Goal: Transaction & Acquisition: Subscribe to service/newsletter

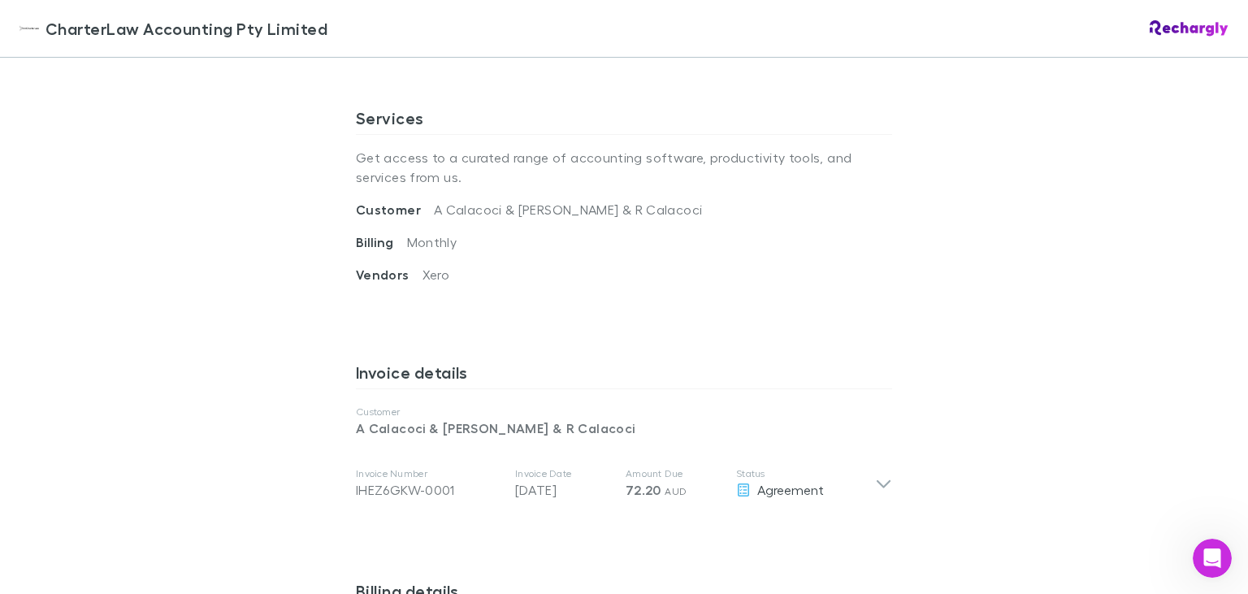
scroll to position [562, 0]
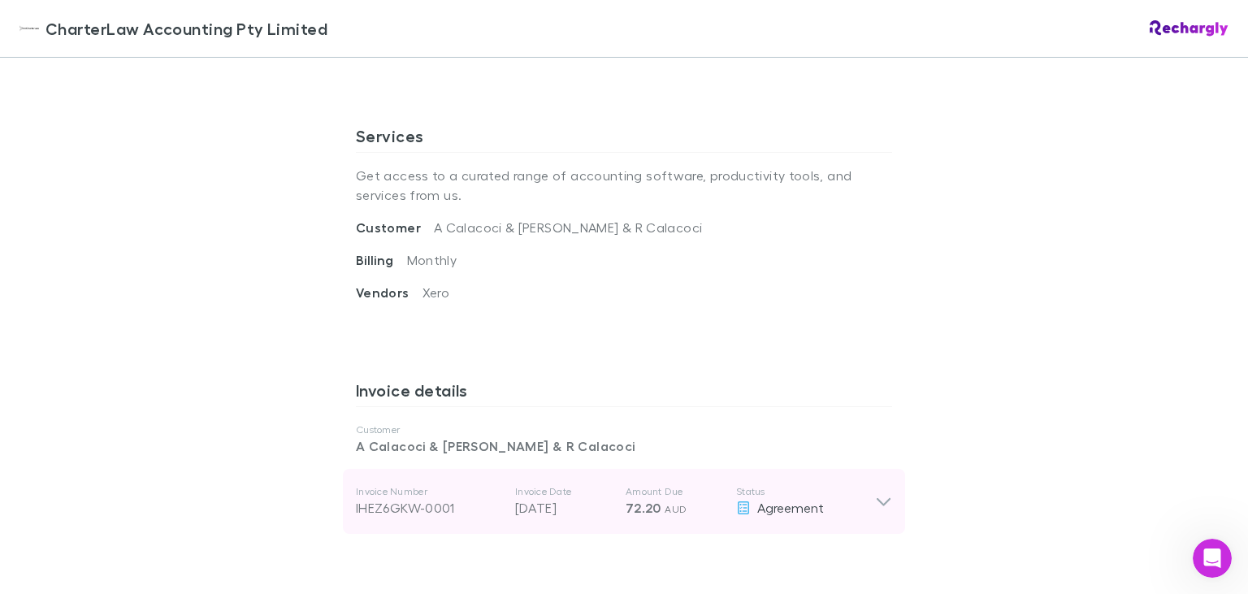
click at [879, 502] on icon at bounding box center [883, 502] width 17 height 20
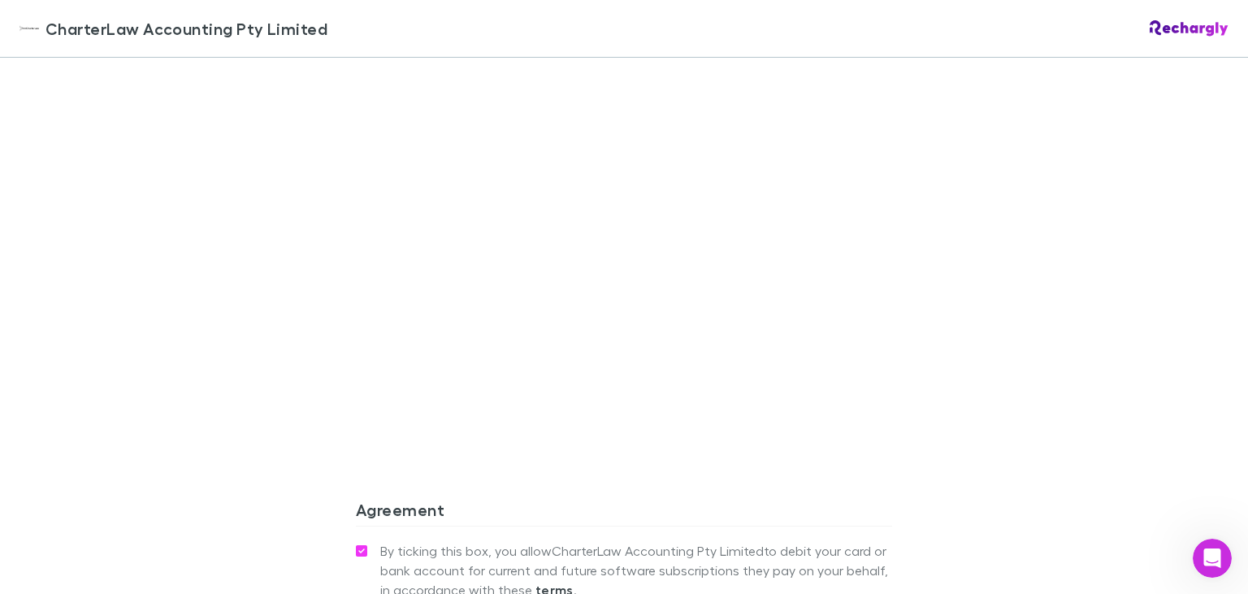
scroll to position [1817, 0]
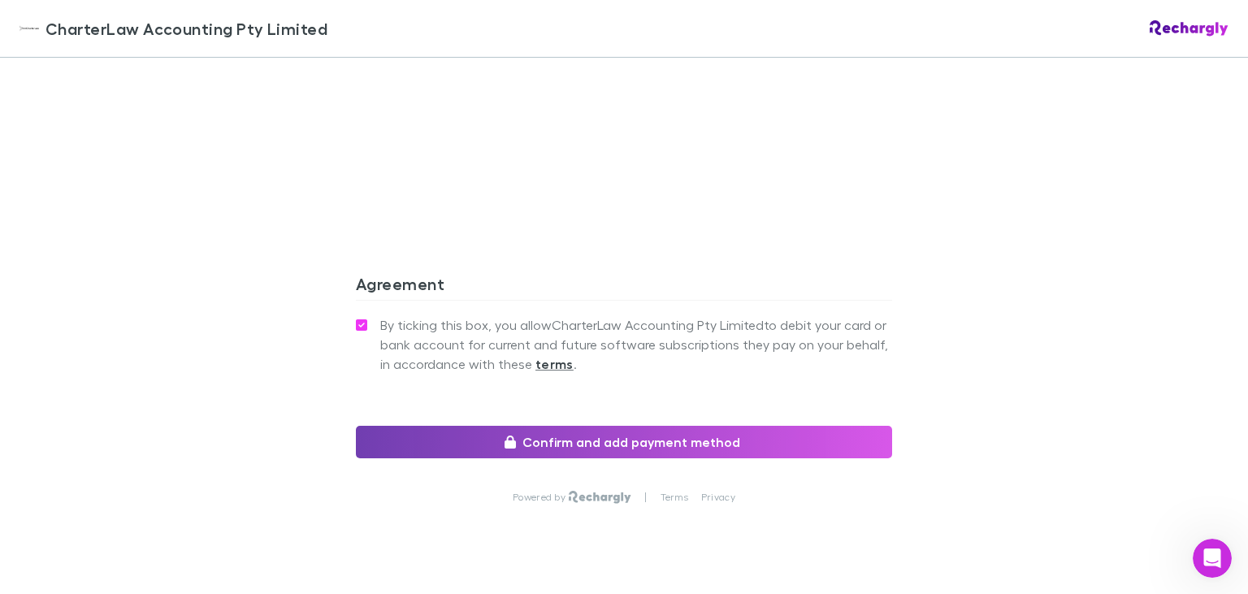
click at [639, 426] on button "Confirm and add payment method" at bounding box center [624, 442] width 536 height 33
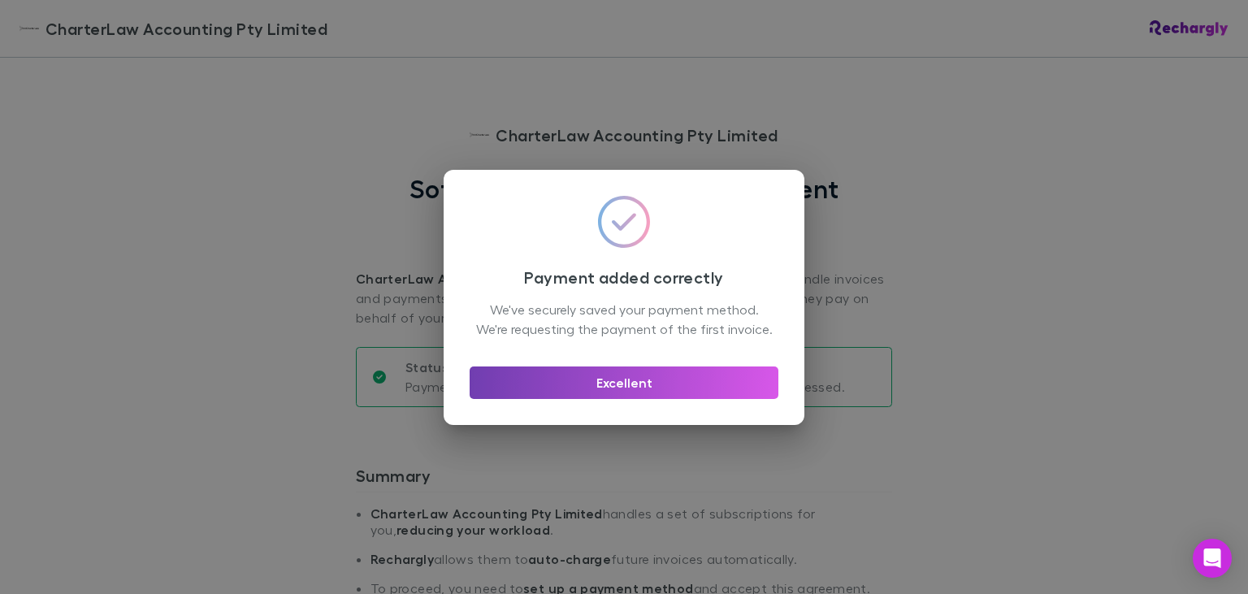
click at [637, 393] on button "Excellent" at bounding box center [624, 383] width 309 height 33
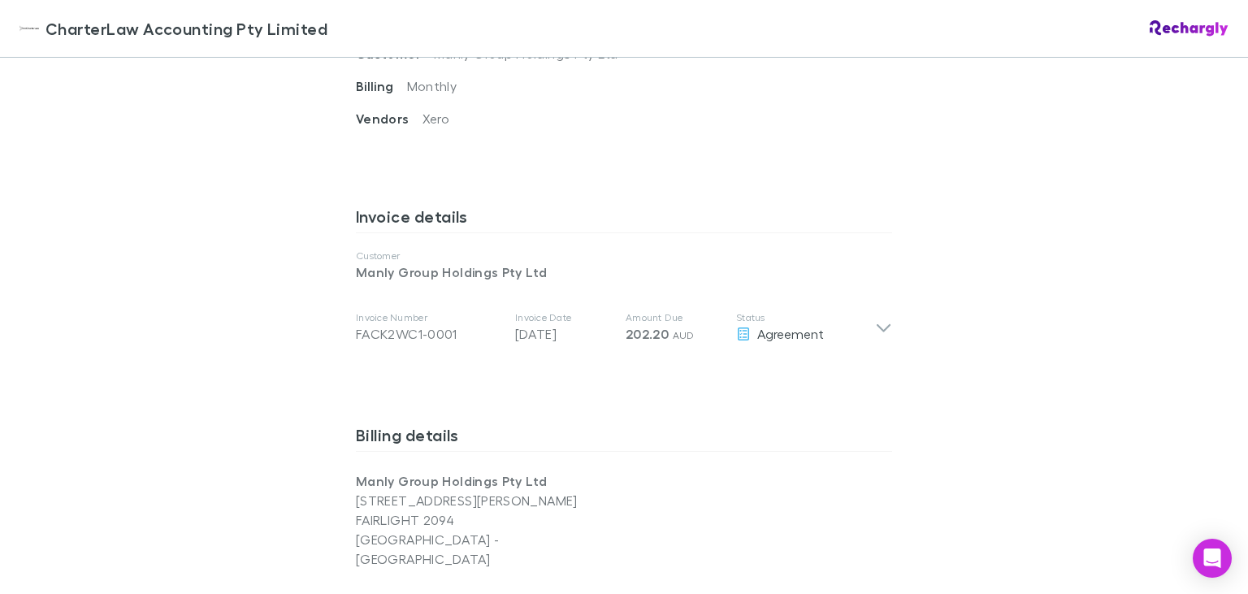
scroll to position [749, 0]
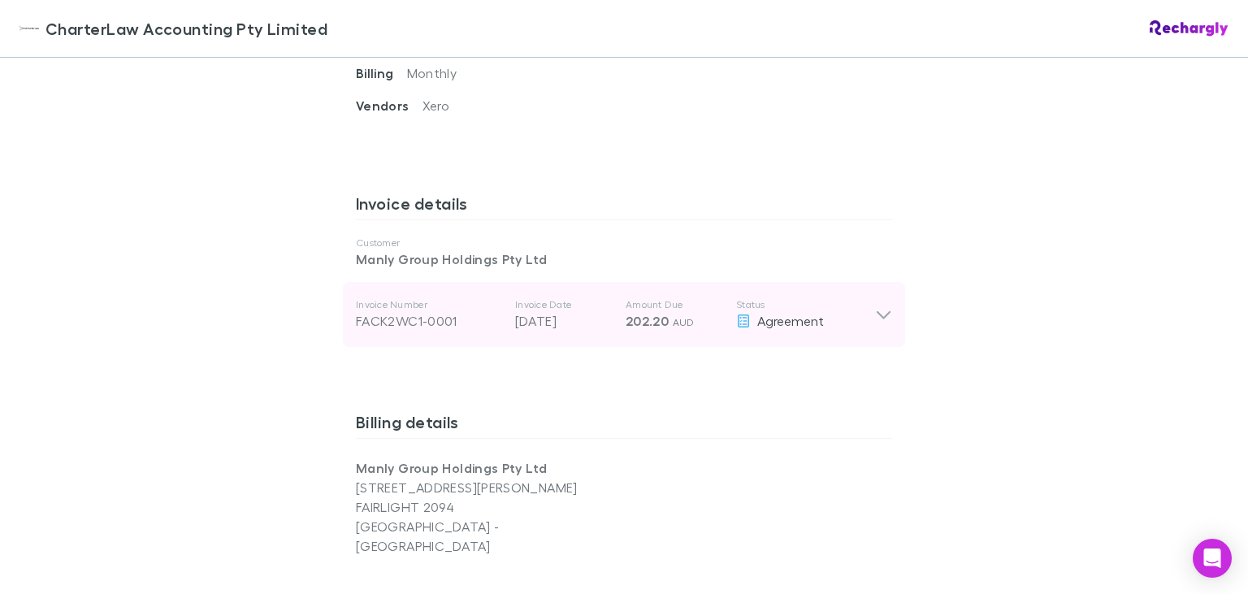
click at [885, 314] on icon at bounding box center [883, 315] width 17 height 20
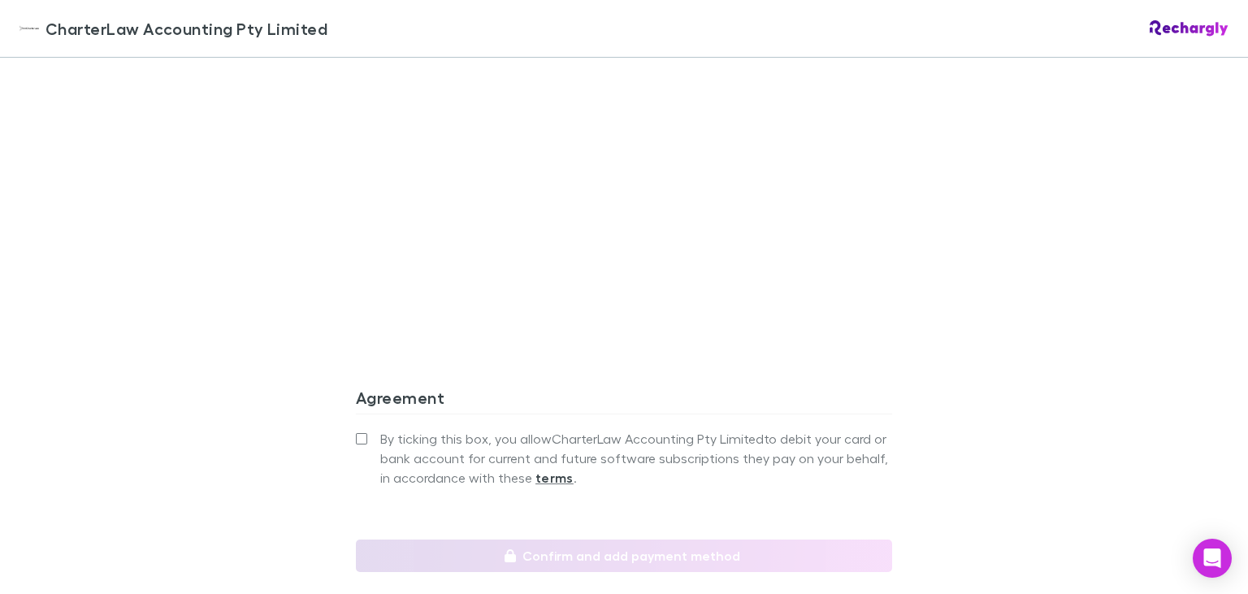
scroll to position [1685, 0]
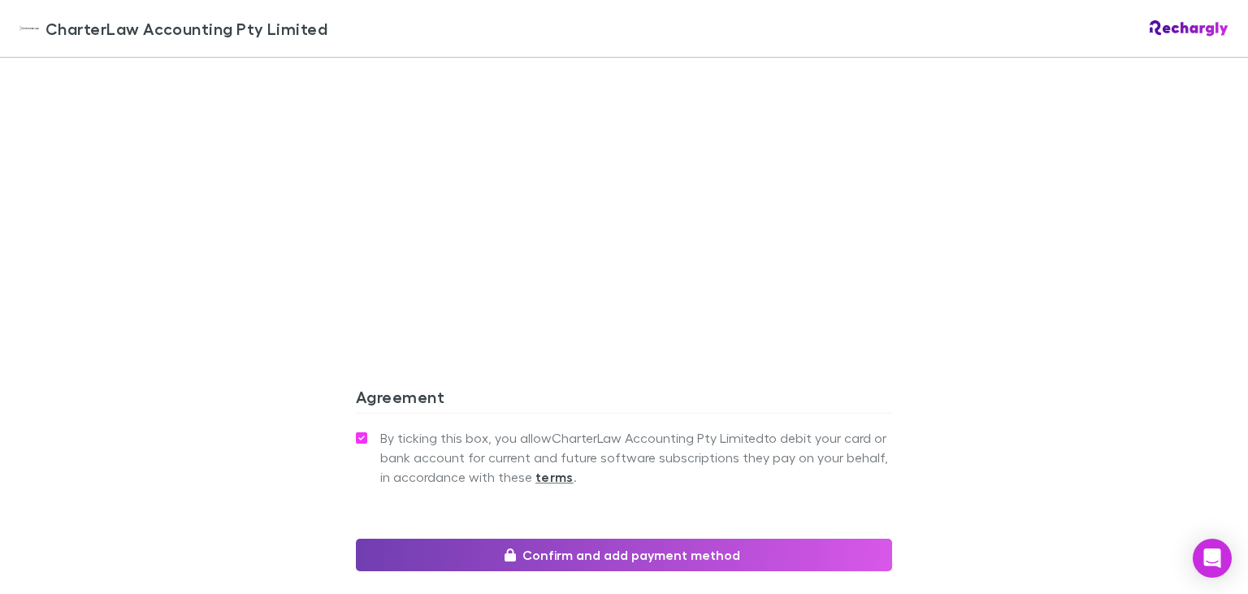
click at [601, 539] on button "Confirm and add payment method" at bounding box center [624, 555] width 536 height 33
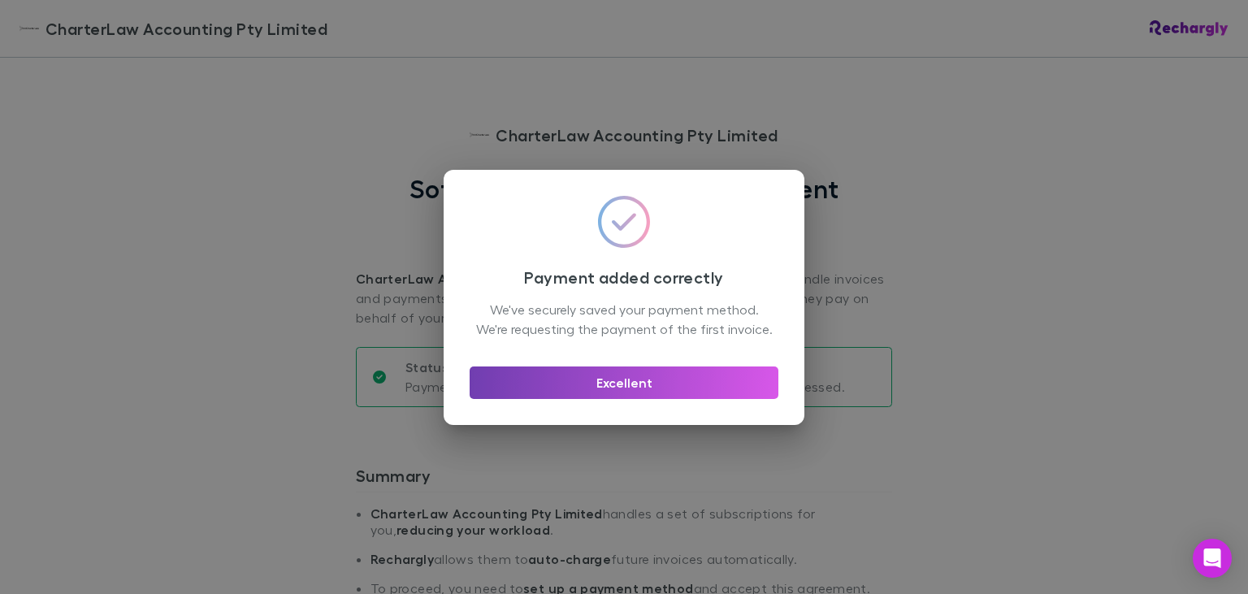
click at [623, 395] on button "Excellent" at bounding box center [624, 383] width 309 height 33
